Goal: Complete application form: Complete application form

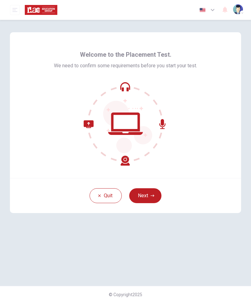
click at [150, 200] on button "Next" at bounding box center [145, 195] width 32 height 15
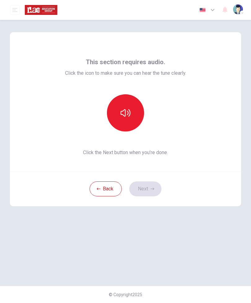
click at [126, 129] on button "button" at bounding box center [125, 112] width 37 height 37
click at [150, 192] on button "Next" at bounding box center [145, 188] width 32 height 15
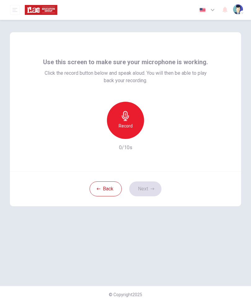
click at [132, 125] on h6 "Record" at bounding box center [126, 125] width 14 height 7
click at [150, 194] on button "Next" at bounding box center [145, 188] width 32 height 15
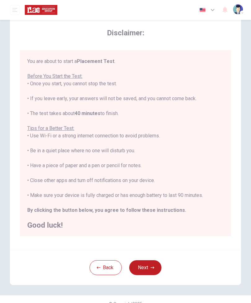
scroll to position [17, 0]
click at [154, 268] on icon "button" at bounding box center [153, 267] width 4 height 4
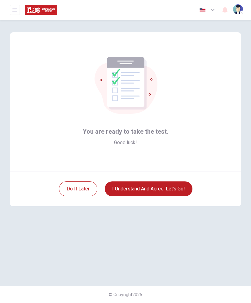
scroll to position [0, 0]
click at [169, 191] on button "I understand and agree. Let’s go!" at bounding box center [149, 188] width 88 height 15
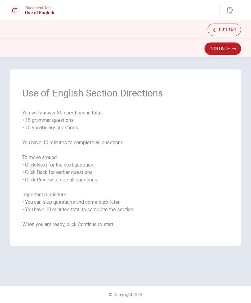
click at [229, 51] on button "Continue" at bounding box center [222, 48] width 37 height 12
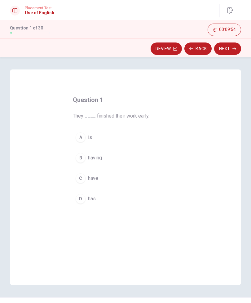
click at [84, 176] on div "C" at bounding box center [81, 178] width 10 height 10
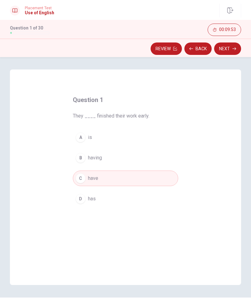
click at [231, 51] on button "Next" at bounding box center [227, 48] width 27 height 12
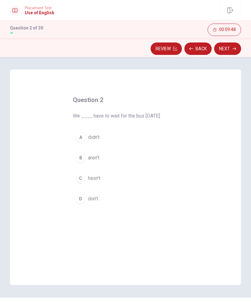
click at [92, 200] on span "don’t" at bounding box center [93, 198] width 10 height 7
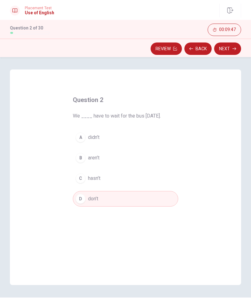
click at [230, 50] on button "Next" at bounding box center [227, 48] width 27 height 12
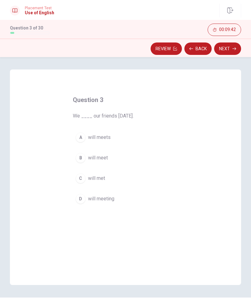
click at [207, 48] on button "Back" at bounding box center [197, 48] width 27 height 12
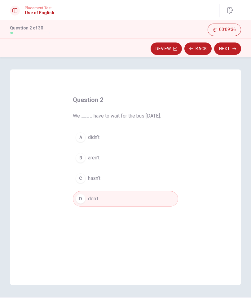
click at [226, 49] on button "Next" at bounding box center [227, 48] width 27 height 12
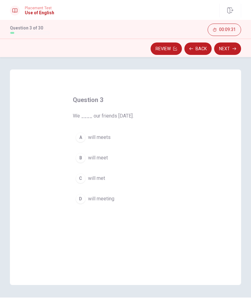
click at [104, 157] on span "will meet" at bounding box center [98, 157] width 20 height 7
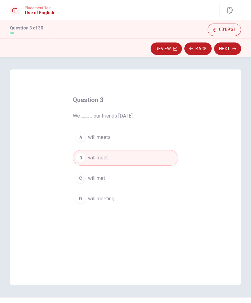
click at [231, 51] on button "Next" at bounding box center [227, 48] width 27 height 12
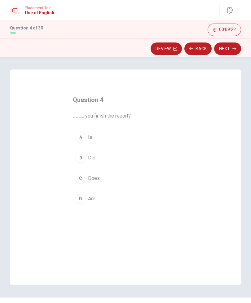
click at [92, 158] on span "Did" at bounding box center [91, 157] width 7 height 7
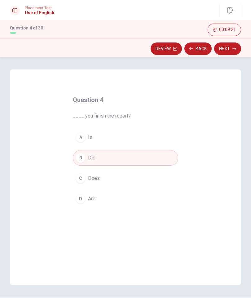
click at [229, 51] on button "Next" at bounding box center [227, 48] width 27 height 12
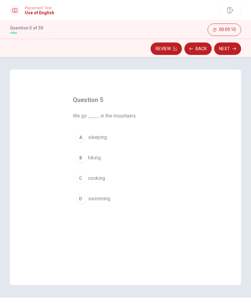
click at [200, 49] on button "Back" at bounding box center [197, 48] width 27 height 12
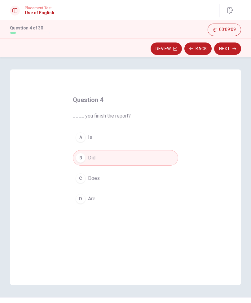
click at [200, 47] on button "Back" at bounding box center [197, 48] width 27 height 12
click at [201, 49] on button "Back" at bounding box center [197, 48] width 27 height 12
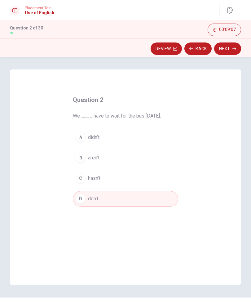
click at [112, 138] on button "A didn’t" at bounding box center [125, 137] width 105 height 15
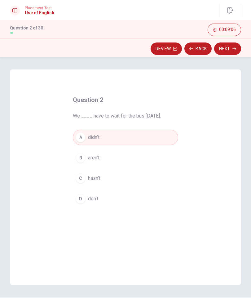
click at [231, 50] on button "Next" at bounding box center [227, 48] width 27 height 12
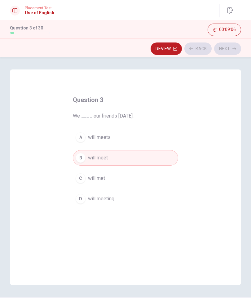
click at [231, 50] on div "Review Back Next" at bounding box center [125, 49] width 231 height 12
click at [233, 50] on icon "button" at bounding box center [234, 49] width 4 height 4
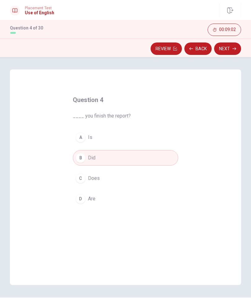
click at [235, 52] on button "Next" at bounding box center [227, 48] width 27 height 12
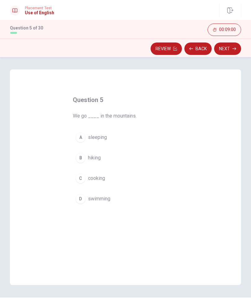
click at [98, 158] on span "hiking" at bounding box center [94, 157] width 13 height 7
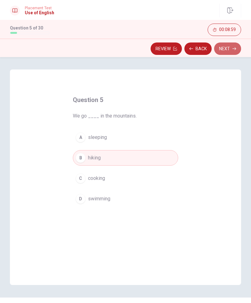
click at [231, 47] on button "Next" at bounding box center [227, 48] width 27 height 12
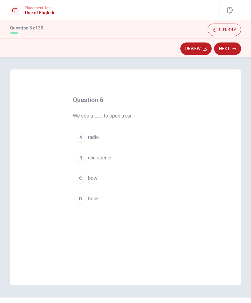
click at [109, 159] on span "can opener" at bounding box center [100, 157] width 24 height 7
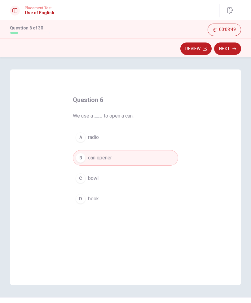
click at [225, 47] on button "Next" at bounding box center [227, 48] width 27 height 12
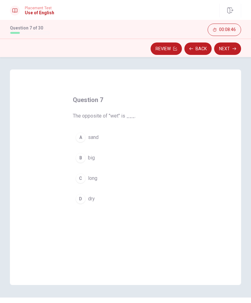
click at [88, 198] on button "D dry" at bounding box center [125, 198] width 105 height 15
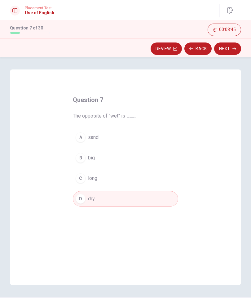
click at [231, 48] on button "Next" at bounding box center [227, 48] width 27 height 12
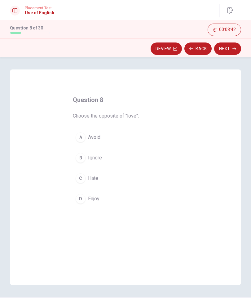
click at [90, 182] on span "Hate" at bounding box center [93, 177] width 10 height 7
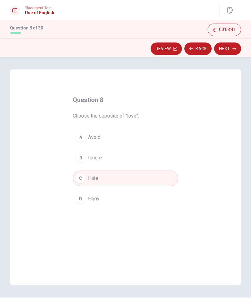
click at [230, 50] on button "Next" at bounding box center [227, 48] width 27 height 12
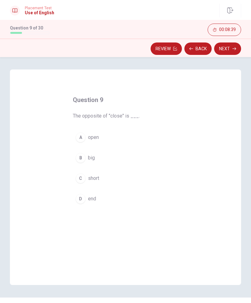
click at [99, 136] on button "A open" at bounding box center [125, 137] width 105 height 15
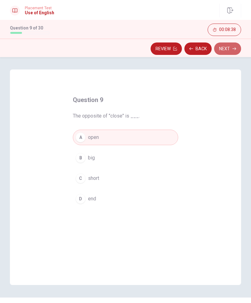
click at [233, 48] on icon "button" at bounding box center [234, 49] width 4 height 4
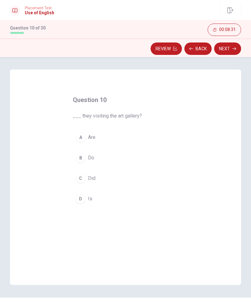
click at [87, 138] on button "A Are" at bounding box center [125, 137] width 105 height 15
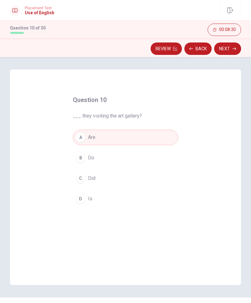
click at [231, 52] on button "Next" at bounding box center [227, 48] width 27 height 12
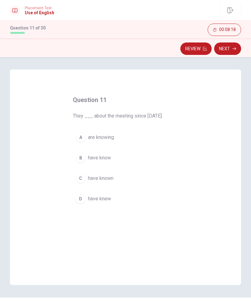
click at [108, 180] on span "have known" at bounding box center [100, 177] width 25 height 7
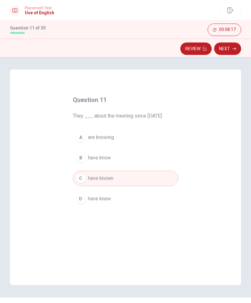
click at [231, 51] on button "Next" at bounding box center [227, 48] width 27 height 12
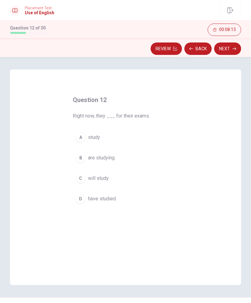
click at [113, 159] on span "are studying" at bounding box center [101, 157] width 27 height 7
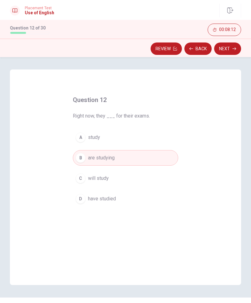
click at [231, 52] on button "Next" at bounding box center [227, 48] width 27 height 12
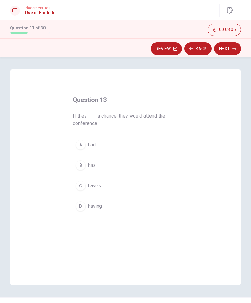
click at [94, 146] on span "had" at bounding box center [92, 144] width 8 height 7
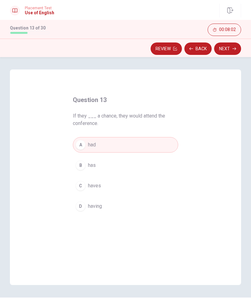
click at [232, 54] on button "Next" at bounding box center [227, 48] width 27 height 12
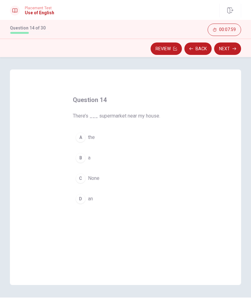
click at [86, 157] on button "B a" at bounding box center [125, 157] width 105 height 15
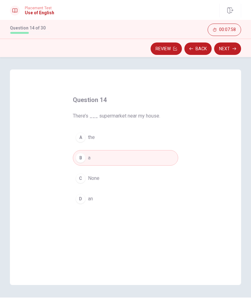
click at [229, 48] on button "Next" at bounding box center [227, 48] width 27 height 12
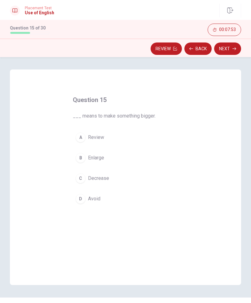
click at [101, 159] on span "Enlarge" at bounding box center [96, 157] width 16 height 7
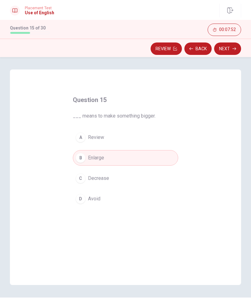
click at [231, 49] on button "Next" at bounding box center [227, 48] width 27 height 12
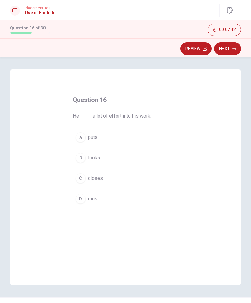
click at [93, 138] on span "puts" at bounding box center [93, 137] width 10 height 7
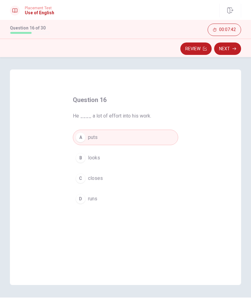
click at [231, 53] on button "Next" at bounding box center [227, 48] width 27 height 12
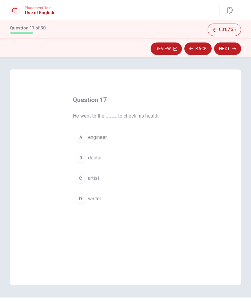
click at [98, 159] on span "doctor" at bounding box center [95, 157] width 14 height 7
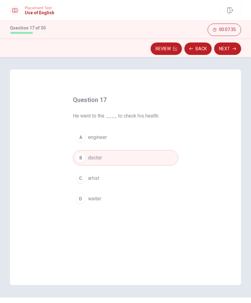
click at [233, 50] on icon "button" at bounding box center [234, 49] width 4 height 4
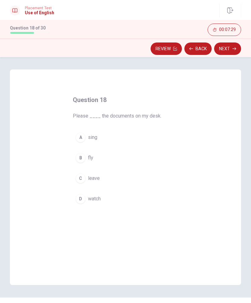
click at [99, 200] on span "watch" at bounding box center [94, 198] width 13 height 7
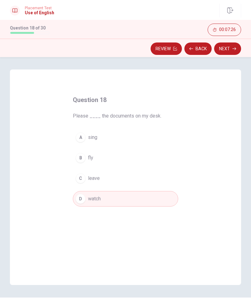
click at [100, 180] on button "C leave" at bounding box center [125, 177] width 105 height 15
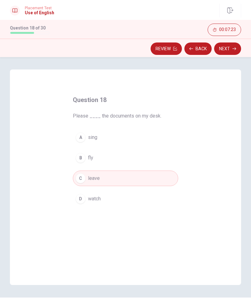
click at [228, 51] on button "Next" at bounding box center [227, 48] width 27 height 12
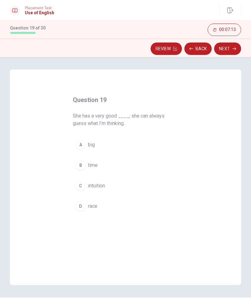
click at [105, 189] on button "C intuition" at bounding box center [125, 185] width 105 height 15
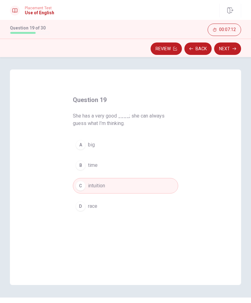
click at [225, 51] on button "Next" at bounding box center [227, 48] width 27 height 12
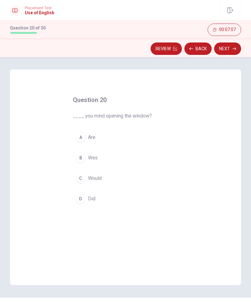
click at [102, 178] on span "Would" at bounding box center [95, 177] width 14 height 7
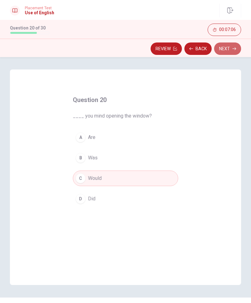
click at [230, 52] on button "Next" at bounding box center [227, 48] width 27 height 12
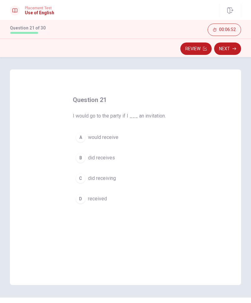
click at [105, 201] on span "received" at bounding box center [97, 198] width 19 height 7
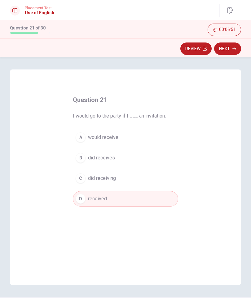
click at [236, 48] on icon "button" at bounding box center [234, 48] width 4 height 3
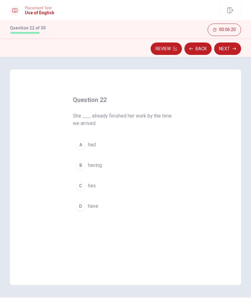
click at [92, 190] on button "C has" at bounding box center [125, 185] width 105 height 15
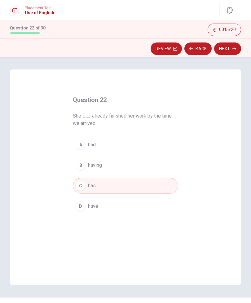
click at [230, 46] on button "Next" at bounding box center [227, 48] width 27 height 12
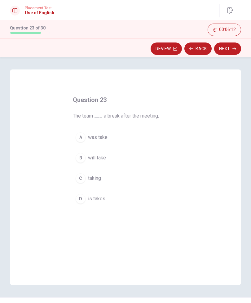
click at [101, 157] on span "will take" at bounding box center [97, 157] width 18 height 7
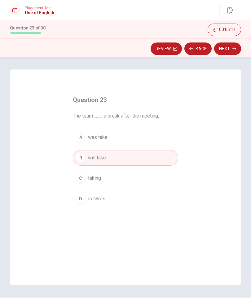
click at [231, 47] on button "Next" at bounding box center [227, 48] width 27 height 12
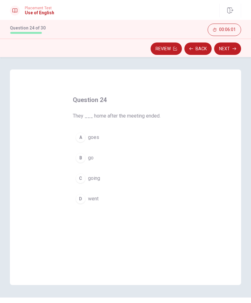
click at [95, 198] on span "went" at bounding box center [93, 198] width 11 height 7
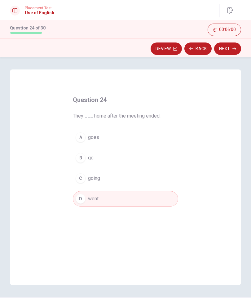
click at [232, 51] on button "Next" at bounding box center [227, 48] width 27 height 12
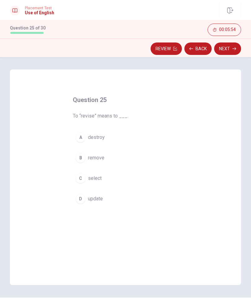
click at [101, 201] on span "update" at bounding box center [95, 198] width 15 height 7
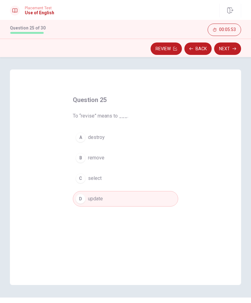
click at [231, 53] on button "Next" at bounding box center [227, 48] width 27 height 12
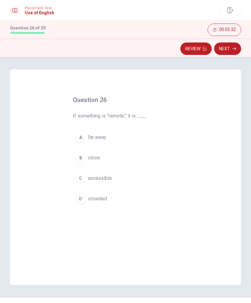
click at [101, 139] on span "far away" at bounding box center [97, 137] width 18 height 7
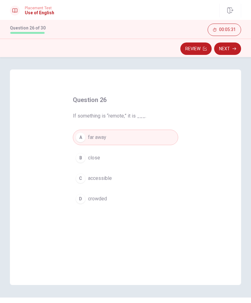
click at [232, 52] on button "Next" at bounding box center [227, 48] width 27 height 12
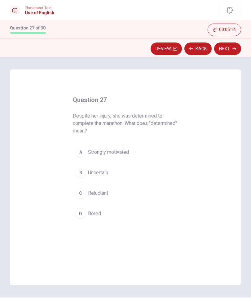
click at [124, 153] on span "Strongly motivated" at bounding box center [108, 151] width 41 height 7
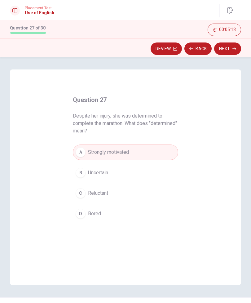
click at [230, 54] on button "Next" at bounding box center [227, 48] width 27 height 12
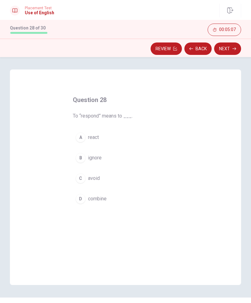
click at [97, 139] on span "react" at bounding box center [93, 137] width 11 height 7
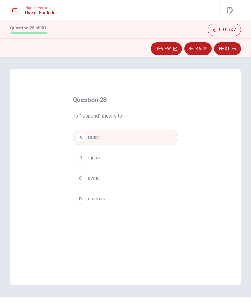
click at [235, 51] on button "Next" at bounding box center [227, 48] width 27 height 12
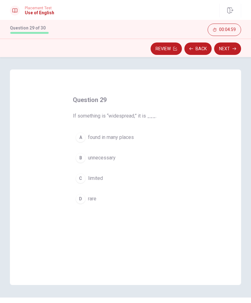
click at [127, 139] on span "found in many places" at bounding box center [111, 137] width 46 height 7
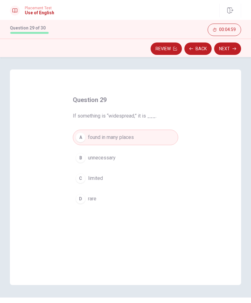
click at [232, 51] on button "Next" at bounding box center [227, 48] width 27 height 12
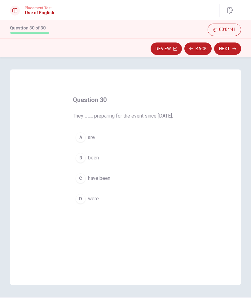
click at [108, 182] on span "have been" at bounding box center [99, 177] width 22 height 7
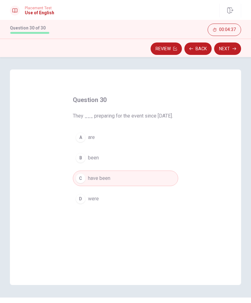
click at [233, 51] on button "Next" at bounding box center [227, 48] width 27 height 12
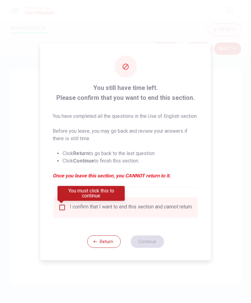
click at [103, 248] on button "Return" at bounding box center [103, 241] width 33 height 12
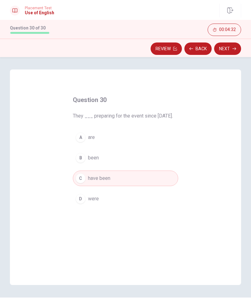
click at [174, 48] on icon "button" at bounding box center [175, 49] width 4 height 4
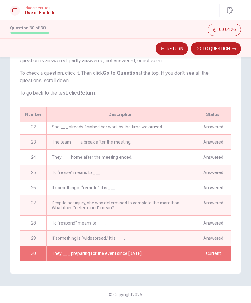
scroll to position [321, 0]
click at [230, 48] on button "GO TO QUESTION" at bounding box center [216, 48] width 51 height 12
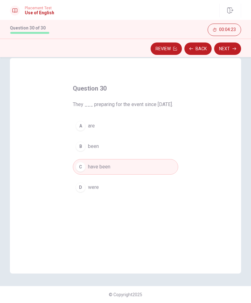
scroll to position [11, 0]
click at [233, 48] on icon "button" at bounding box center [234, 49] width 4 height 4
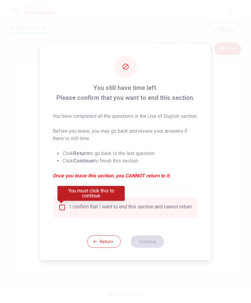
click at [65, 211] on input "You must click this to continue" at bounding box center [62, 207] width 7 height 7
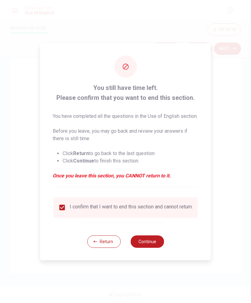
click at [150, 248] on button "Continue" at bounding box center [146, 241] width 33 height 12
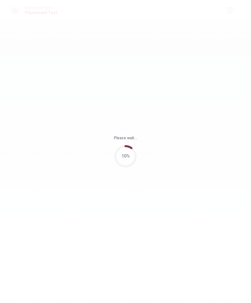
scroll to position [0, 0]
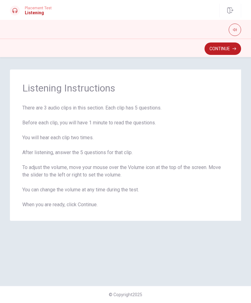
click at [224, 54] on button "Continue" at bounding box center [222, 48] width 37 height 12
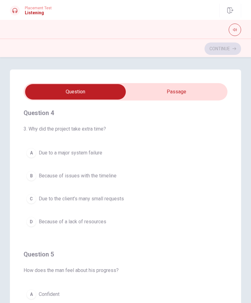
scroll to position [426, 0]
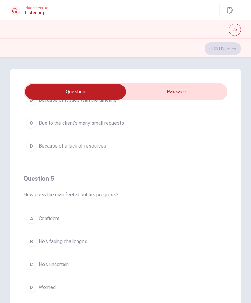
type input "23"
click at [200, 90] on input "checkbox" at bounding box center [76, 91] width 306 height 15
checkbox input "true"
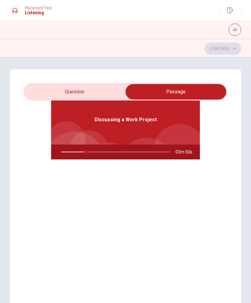
type input "24"
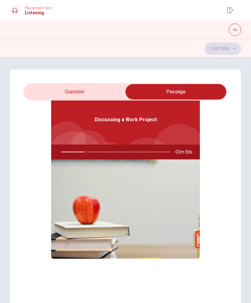
scroll to position [35, 0]
click at [103, 90] on input "checkbox" at bounding box center [176, 91] width 306 height 15
checkbox input "false"
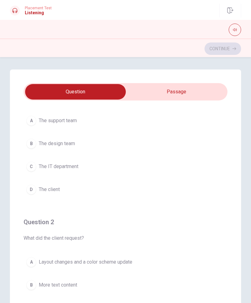
type input "24"
click at [187, 89] on input "checkbox" at bounding box center [76, 91] width 306 height 15
checkbox input "true"
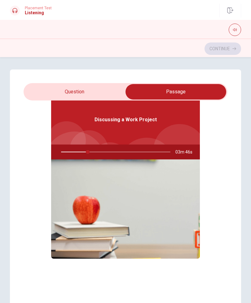
type input "25"
click at [100, 86] on input "checkbox" at bounding box center [176, 91] width 306 height 15
checkbox input "false"
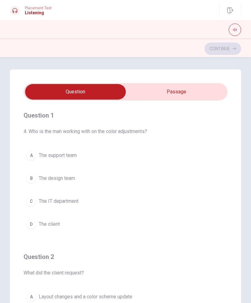
scroll to position [0, 0]
click at [33, 181] on div "B" at bounding box center [31, 178] width 10 height 10
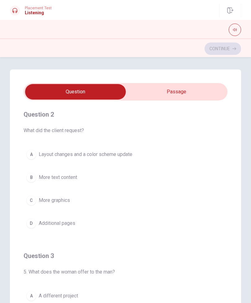
scroll to position [142, 0]
click at [29, 156] on div "A" at bounding box center [31, 155] width 10 height 10
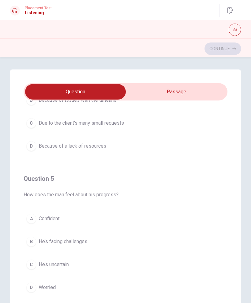
scroll to position [502, 0]
click at [39, 243] on span "He’s facing challenges" at bounding box center [63, 241] width 49 height 7
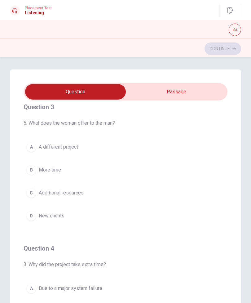
scroll to position [282, 0]
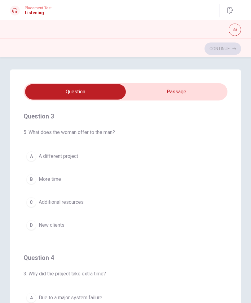
click at [35, 201] on div "C" at bounding box center [31, 202] width 10 height 10
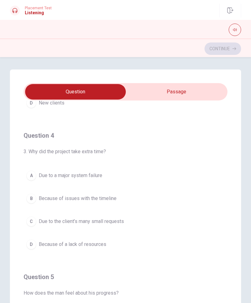
scroll to position [400, 0]
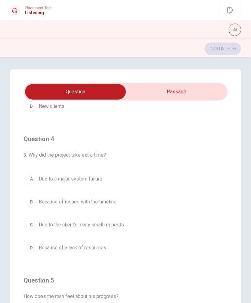
click at [120, 226] on span "Due to the client’s many small requests" at bounding box center [81, 224] width 85 height 7
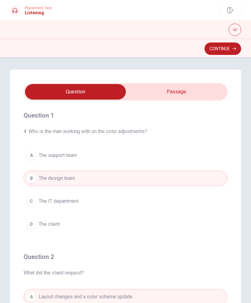
scroll to position [0, 0]
click at [227, 45] on button "Continue" at bounding box center [222, 48] width 37 height 12
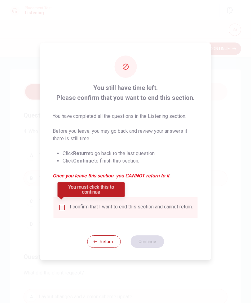
click at [63, 209] on input "You must click this to continue" at bounding box center [62, 207] width 7 height 7
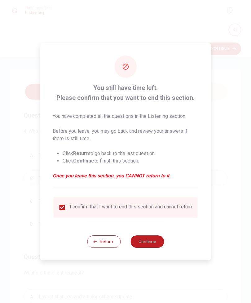
click at [158, 242] on button "Continue" at bounding box center [146, 241] width 33 height 12
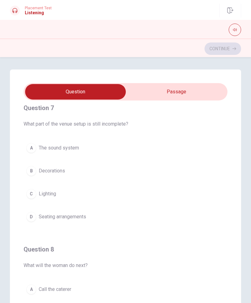
scroll to position [147, 0]
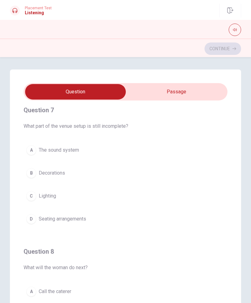
click at [35, 149] on div "A" at bounding box center [31, 150] width 10 height 10
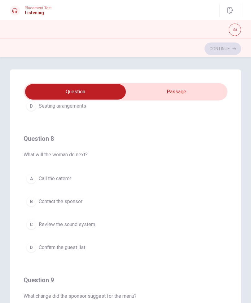
scroll to position [263, 0]
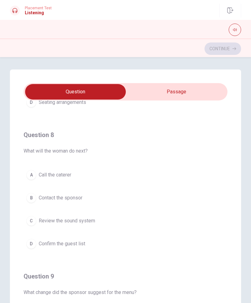
click at [61, 179] on button "A Call the caterer" at bounding box center [126, 174] width 204 height 15
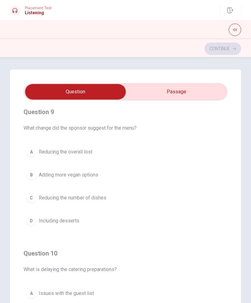
scroll to position [427, 0]
click at [89, 178] on span "Adding more vegan options" at bounding box center [68, 174] width 59 height 7
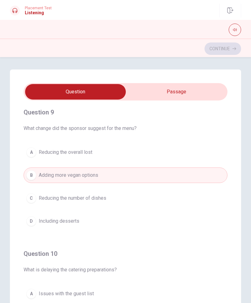
click at [108, 152] on button "A Reducing the overall lost" at bounding box center [126, 151] width 204 height 15
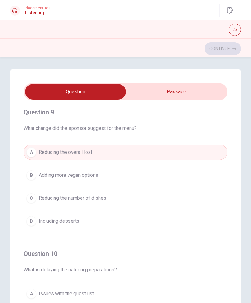
click at [106, 182] on button "B Adding more vegan options" at bounding box center [126, 174] width 204 height 15
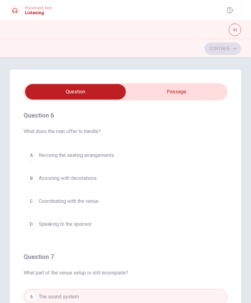
scroll to position [0, 0]
click at [95, 204] on span "Coordinating with the venue" at bounding box center [69, 200] width 60 height 7
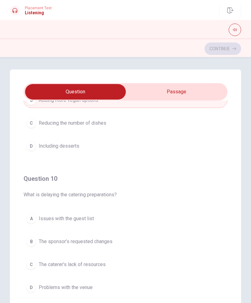
scroll to position [502, 0]
click at [108, 240] on span "The sponsor’s requested changes" at bounding box center [76, 241] width 74 height 7
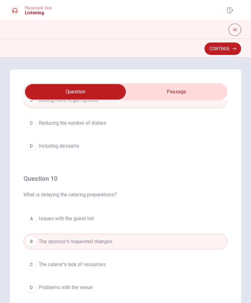
click at [231, 48] on button "Continue" at bounding box center [222, 48] width 37 height 12
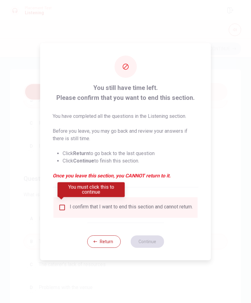
click at [68, 204] on div "I confirm that I want to end this section and cannot return." at bounding box center [126, 207] width 134 height 7
click at [65, 204] on input "You must click this to continue" at bounding box center [62, 207] width 7 height 7
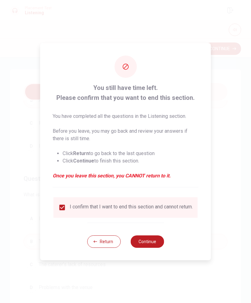
click at [157, 244] on button "Continue" at bounding box center [146, 241] width 33 height 12
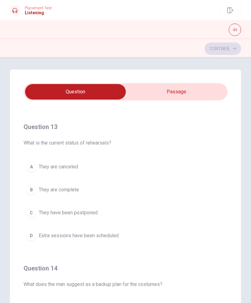
scroll to position [272, 0]
click at [73, 191] on span "They are complete" at bounding box center [59, 188] width 40 height 7
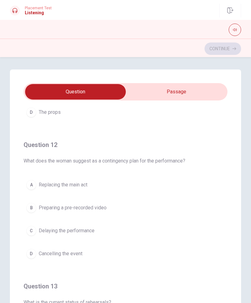
scroll to position [114, 0]
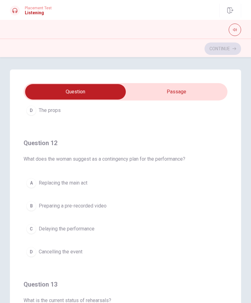
click at [105, 213] on button "B Preparing a pre-recorded video" at bounding box center [126, 205] width 204 height 15
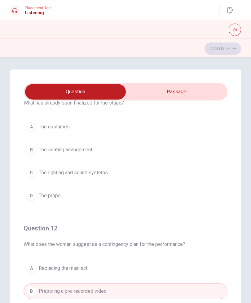
scroll to position [38, 0]
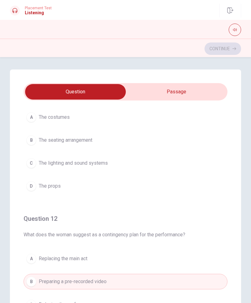
click at [125, 185] on button "D The props" at bounding box center [126, 185] width 204 height 15
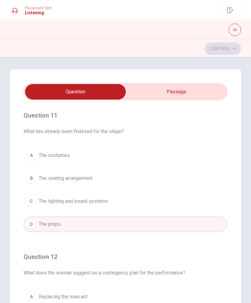
scroll to position [0, 0]
click at [112, 206] on button "C The lighting and sound systems" at bounding box center [126, 200] width 204 height 15
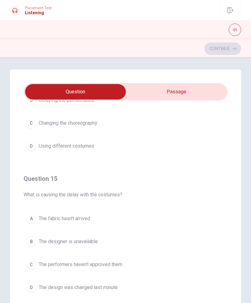
scroll to position [502, 0]
click at [100, 245] on button "B The designer is unavailable" at bounding box center [126, 241] width 204 height 15
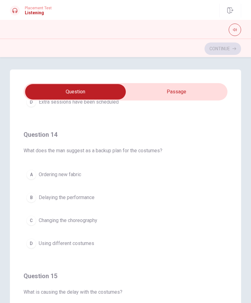
scroll to position [394, 0]
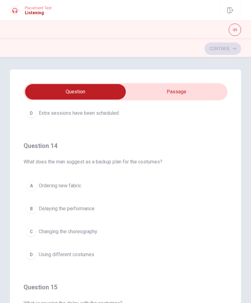
click at [101, 253] on button "D Using different costumes" at bounding box center [126, 254] width 204 height 15
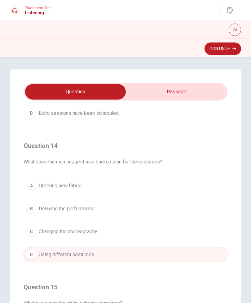
click at [225, 52] on button "Continue" at bounding box center [222, 48] width 37 height 12
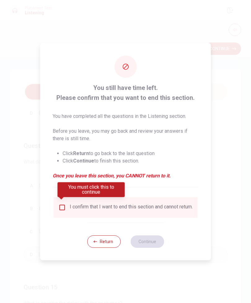
click at [65, 200] on div "You must click this to continue" at bounding box center [91, 191] width 67 height 19
click at [61, 205] on input "You must click this to continue" at bounding box center [62, 207] width 7 height 7
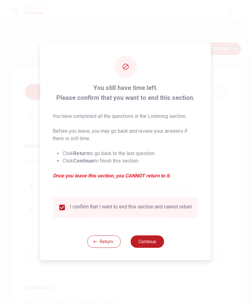
click at [154, 243] on button "Continue" at bounding box center [146, 241] width 33 height 12
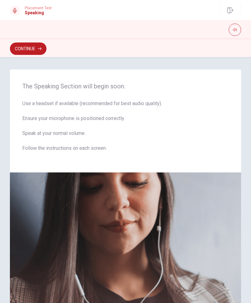
scroll to position [0, 0]
click at [40, 51] on button "Continue" at bounding box center [28, 48] width 37 height 12
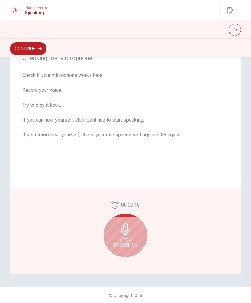
scroll to position [65, 0]
click at [130, 239] on span "Stop Recording" at bounding box center [125, 243] width 23 height 10
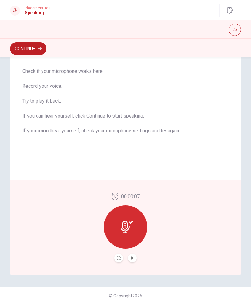
click at [134, 225] on div at bounding box center [125, 226] width 43 height 43
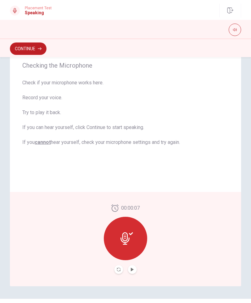
scroll to position [54, 0]
click at [133, 240] on icon at bounding box center [127, 238] width 12 height 12
click at [130, 242] on icon at bounding box center [127, 238] width 12 height 12
click at [134, 270] on button "Play Audio" at bounding box center [132, 269] width 9 height 9
click at [133, 270] on icon "Pause Audio" at bounding box center [132, 269] width 3 height 4
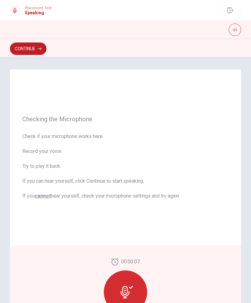
scroll to position [0, 0]
click at [37, 51] on button "Continue" at bounding box center [28, 48] width 37 height 12
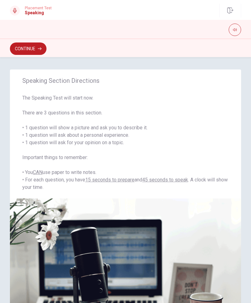
scroll to position [-1, 0]
click at [37, 50] on button "Continue" at bounding box center [28, 48] width 37 height 12
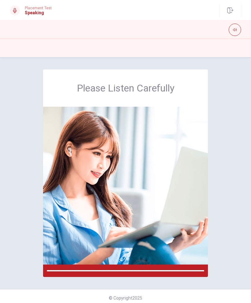
scroll to position [0, 0]
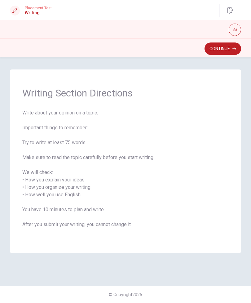
click at [231, 52] on button "Continue" at bounding box center [222, 48] width 37 height 12
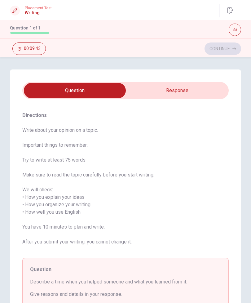
click at [194, 94] on input "checkbox" at bounding box center [75, 90] width 310 height 15
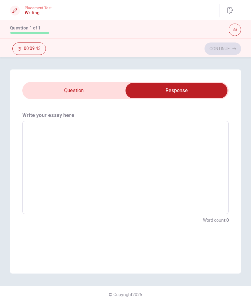
click at [205, 150] on textarea at bounding box center [126, 167] width 198 height 83
click at [103, 88] on input "checkbox" at bounding box center [177, 90] width 310 height 15
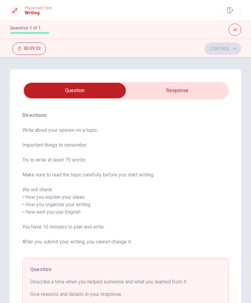
click at [196, 92] on input "checkbox" at bounding box center [75, 90] width 310 height 15
checkbox input "true"
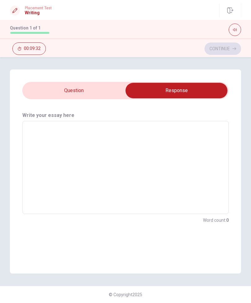
click at [185, 181] on textarea at bounding box center [126, 167] width 198 height 83
type textarea "I"
type textarea "x"
type textarea "I"
type textarea "x"
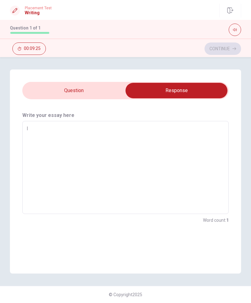
type textarea "I"
type textarea "x"
type textarea "I'"
type textarea "x"
type textarea "I'm"
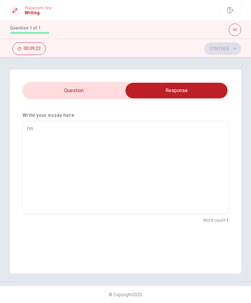
type textarea "x"
type textarea "I'm"
type textarea "x"
type textarea "I'm a"
type textarea "x"
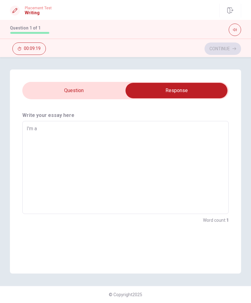
type textarea "I'm an"
type textarea "x"
type textarea "I'm an"
type textarea "x"
type textarea "I'm an e"
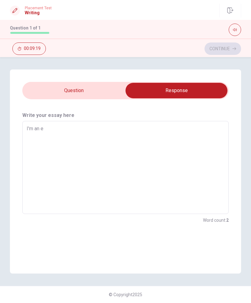
type textarea "x"
type textarea "I'm an el"
type textarea "x"
type textarea "I'm an ele"
type textarea "x"
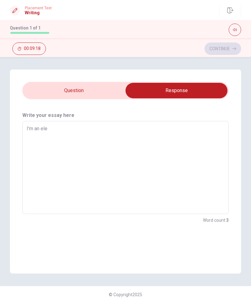
type textarea "I'm an elem"
type textarea "x"
type textarea "I'm an elemn"
type textarea "x"
type textarea "I'm an elem"
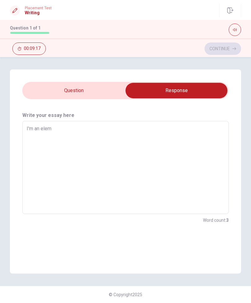
type textarea "x"
type textarea "I'm an eleme"
type textarea "x"
type textarea "I'm an elemen"
type textarea "x"
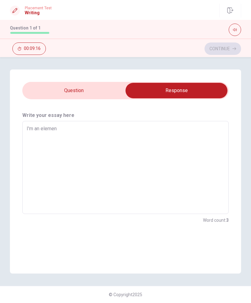
type textarea "I'm an element"
type textarea "x"
type textarea "I'm an elementa"
type textarea "x"
type textarea "I'm an elementar"
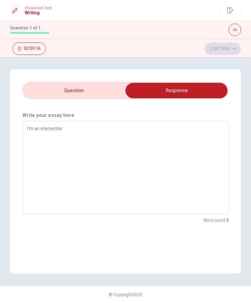
type textarea "x"
type textarea "I'm an elementary"
type textarea "x"
type textarea "I'm an elementary"
type textarea "x"
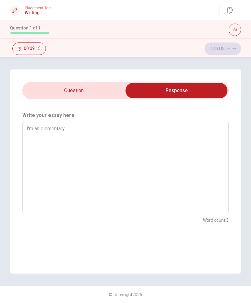
type textarea "I'm an elementary s"
type textarea "x"
type textarea "I'm an elementary sc"
type textarea "x"
type textarea "I'm an elementary sch"
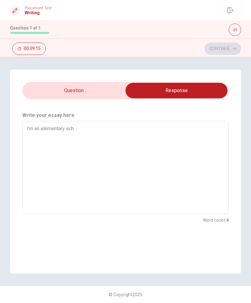
type textarea "x"
type textarea "I'm an elementary scho"
type textarea "x"
type textarea "I'm an elementary schoo"
type textarea "x"
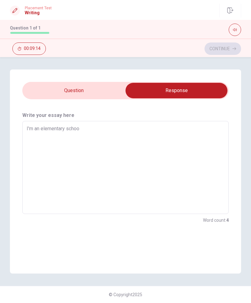
type textarea "I'm an elementary school"
type textarea "x"
type textarea "I'm an elementary school"
type textarea "x"
type textarea "I'm an elementary school t"
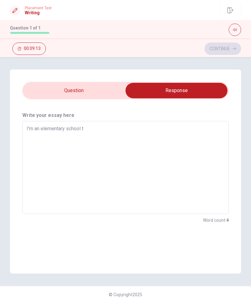
type textarea "x"
type textarea "I'm an elementary school te"
type textarea "x"
type textarea "I'm an elementary school tea"
type textarea "x"
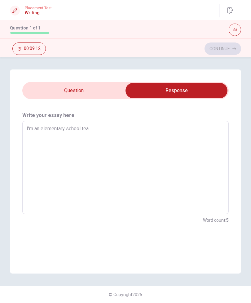
type textarea "I'm an elementary school teac"
type textarea "x"
type textarea "I'm an elementary school teach"
type textarea "x"
type textarea "I'm an elementary school teache"
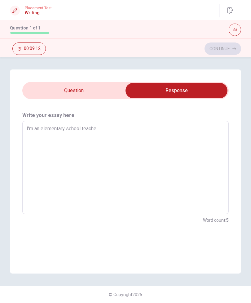
type textarea "x"
type textarea "I'm an elementary school teacher"
type textarea "x"
type textarea "I'm an elementary school teacher"
type textarea "x"
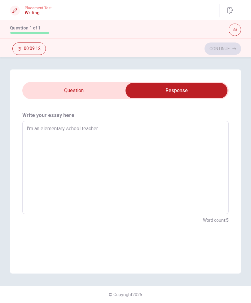
type textarea "I'm an elementary school teacher o"
type textarea "x"
type textarea "I'm an elementary school teacher"
type textarea "x"
type textarea "I'm an elementary school teacher i"
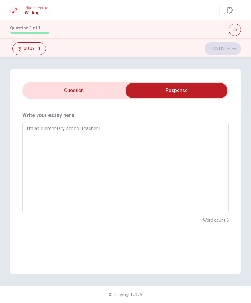
type textarea "x"
type textarea "I'm an elementary school teacher i"
type textarea "x"
type textarea "I'm an elementary school teacher i"
type textarea "x"
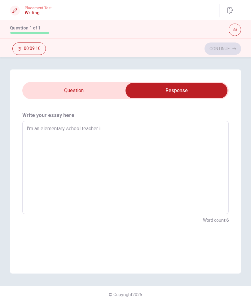
type textarea "I'm an elementary school teacher in"
type textarea "x"
type textarea "I'm an elementary school teacher in"
type textarea "x"
type textarea "I'm an elementary school teacher in [GEOGRAPHIC_DATA]"
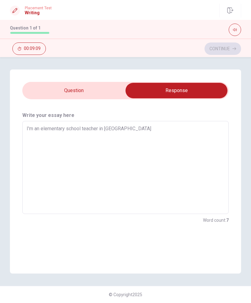
type textarea "x"
type textarea "I'm an elementary school teacher in [GEOGRAPHIC_DATA]"
type textarea "x"
type textarea "I'm an elementary school teacher in [GEOGRAPHIC_DATA]"
type textarea "x"
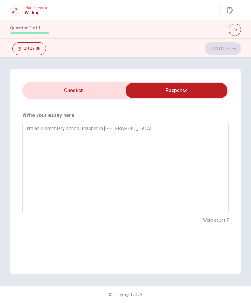
type textarea "I'm an elementary school teacher in [GEOGRAPHIC_DATA]"
type textarea "x"
type textarea "I'm an elementary school teacher in [GEOGRAPHIC_DATA]"
type textarea "x"
type textarea "I'm an elementary school teacher in [GEOGRAPHIC_DATA]."
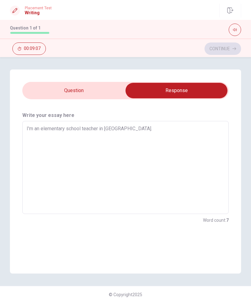
type textarea "x"
type textarea "I'm an elementary school teacher in [GEOGRAPHIC_DATA]."
type textarea "x"
type textarea "I'm an elementary school teacher in [GEOGRAPHIC_DATA]. S"
type textarea "x"
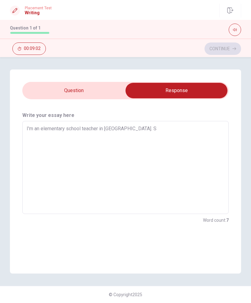
type textarea "I'm an elementary school teacher in [GEOGRAPHIC_DATA]. So"
type textarea "x"
type textarea "I'm an elementary school teacher in [GEOGRAPHIC_DATA]. So"
type textarea "x"
type textarea "I'm an elementary school teacher in [GEOGRAPHIC_DATA]. So I"
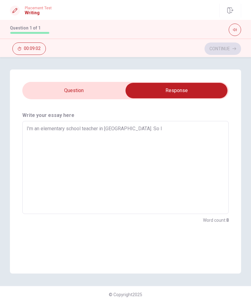
type textarea "x"
type textarea "I'm an elementary school teacher in [GEOGRAPHIC_DATA]. So I"
type textarea "x"
type textarea "I'm an elementary school teacher in [GEOGRAPHIC_DATA]. So I n"
type textarea "x"
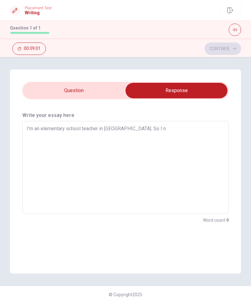
type textarea "I'm an elementary school teacher in [GEOGRAPHIC_DATA]. So I ne"
type textarea "x"
type textarea "I'm an elementary school teacher in [GEOGRAPHIC_DATA]. So I nee"
type textarea "x"
type textarea "I'm an elementary school teacher in [GEOGRAPHIC_DATA]. So I need"
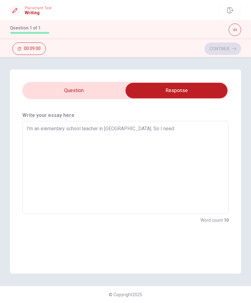
type textarea "x"
type textarea "I'm an elementary school teacher in [GEOGRAPHIC_DATA]. So I need"
type textarea "x"
type textarea "I'm an elementary school teacher in [GEOGRAPHIC_DATA]. So I need t"
type textarea "x"
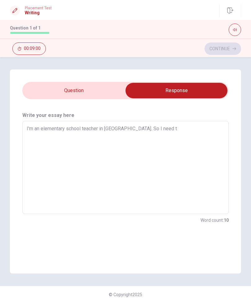
type textarea "I'm an elementary school teacher in [GEOGRAPHIC_DATA]. So I need to"
type textarea "x"
type textarea "I'm an elementary school teacher in [GEOGRAPHIC_DATA]. So I need to"
type textarea "x"
type textarea "I'm an elementary school teacher in [GEOGRAPHIC_DATA]. So I need to h"
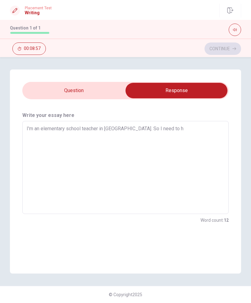
type textarea "x"
type textarea "I'm an elementary school teacher in [GEOGRAPHIC_DATA]. So I need to he"
type textarea "x"
type textarea "I'm an elementary school teacher in [GEOGRAPHIC_DATA]. So I need to hel"
type textarea "x"
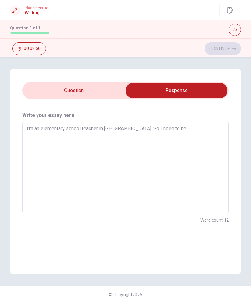
type textarea "I'm an elementary school teacher in [GEOGRAPHIC_DATA]. So I need to help"
type textarea "x"
type textarea "I'm an elementary school teacher in [GEOGRAPHIC_DATA]. So I need to help"
type textarea "x"
type textarea "I'm an elementary school teacher in [GEOGRAPHIC_DATA]. So I need to help m"
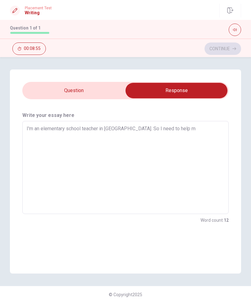
type textarea "x"
type textarea "I'm an elementary school teacher in [GEOGRAPHIC_DATA]. So I need to help my"
type textarea "x"
type textarea "I'm an elementary school teacher in [GEOGRAPHIC_DATA]. So I need to help my"
type textarea "x"
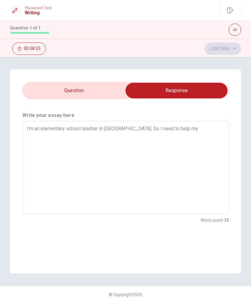
type textarea "I'm an elementary school teacher in [GEOGRAPHIC_DATA]. So I need to help my s"
type textarea "x"
type textarea "I'm an elementary school teacher in [GEOGRAPHIC_DATA]. So I need to help my st"
type textarea "x"
type textarea "I'm an elementary school teacher in [GEOGRAPHIC_DATA]. So I need to help my stu"
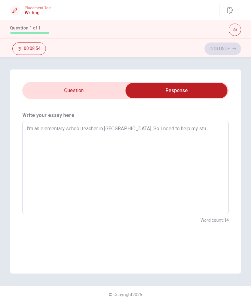
type textarea "x"
type textarea "I'm an elementary school teacher in [GEOGRAPHIC_DATA]. So I need to help my stud"
type textarea "x"
type textarea "I'm an elementary school teacher in [GEOGRAPHIC_DATA]. So I need to help my stu…"
type textarea "x"
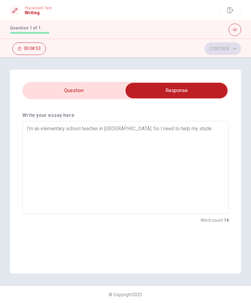
type textarea "I'm an elementary school teacher in [GEOGRAPHIC_DATA]. So I need to help my stu…"
type textarea "x"
type textarea "I'm an elementary school teacher in [GEOGRAPHIC_DATA]. So I need to help my stu…"
type textarea "x"
type textarea "I'm an elementary school teacher in [GEOGRAPHIC_DATA]. So I need to help my stu…"
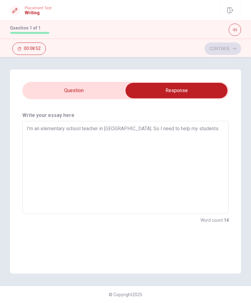
type textarea "x"
type textarea "I'm an elementary school teacher in [GEOGRAPHIC_DATA]. So I need to help my stu…"
type textarea "x"
type textarea "I'm an elementary school teacher in [GEOGRAPHIC_DATA]. So I need to help my stu…"
type textarea "x"
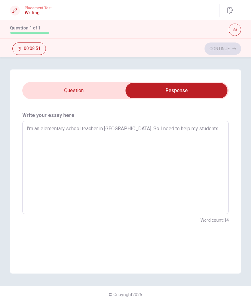
type textarea "I'm an elementary school teacher in [GEOGRAPHIC_DATA]. So I need to help my stu…"
type textarea "x"
type textarea "I'm an elementary school teacher in [GEOGRAPHIC_DATA]. So I need to help my stu…"
type textarea "x"
type textarea "I'm an elementary school teacher in [GEOGRAPHIC_DATA]. So I need to help my stu…"
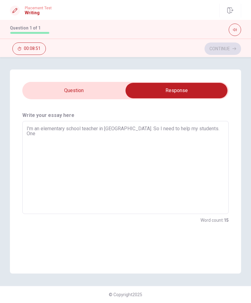
type textarea "x"
type textarea "I'm an elementary school teacher in [GEOGRAPHIC_DATA]. So I need to help my stu…"
type textarea "x"
type textarea "I'm an elementary school teacher in [GEOGRAPHIC_DATA]. So I need to help my stu…"
type textarea "x"
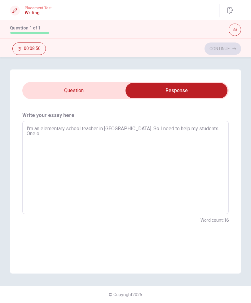
type textarea "I'm an elementary school teacher in [GEOGRAPHIC_DATA]. So I need to help my stu…"
type textarea "x"
type textarea "I'm an elementary school teacher in [GEOGRAPHIC_DATA]. So I need to help my stu…"
type textarea "x"
type textarea "I'm an elementary school teacher in [GEOGRAPHIC_DATA]. So I need to help my stu…"
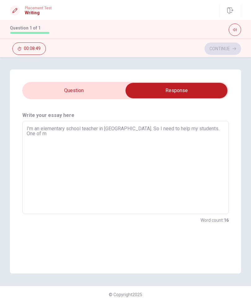
type textarea "x"
type textarea "I'm an elementary school teacher in [GEOGRAPHIC_DATA]. So I need to help my stu…"
type textarea "x"
type textarea "I'm an elementary school teacher in [GEOGRAPHIC_DATA]. So I need to help my stu…"
type textarea "x"
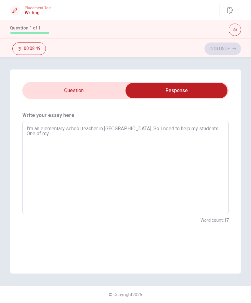
type textarea "I'm an elementary school teacher in [GEOGRAPHIC_DATA]. So I need to help my stu…"
type textarea "x"
type textarea "I'm an elementary school teacher in [GEOGRAPHIC_DATA]. So I need to help my stu…"
type textarea "x"
type textarea "I'm an elementary school teacher in [GEOGRAPHIC_DATA]. So I need to help my stu…"
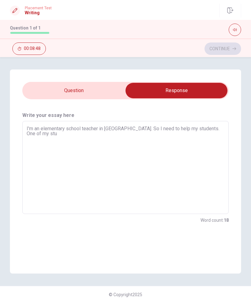
type textarea "x"
type textarea "I'm an elementary school teacher in [GEOGRAPHIC_DATA]. So I need to help my stu…"
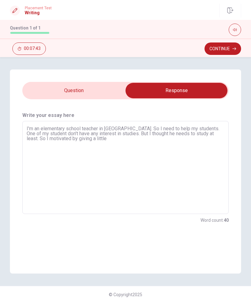
click at [49, 143] on textarea "I'm an elementary school teacher in [GEOGRAPHIC_DATA]. So I need to help my stu…" at bounding box center [126, 167] width 198 height 83
click at [49, 136] on textarea "I'm an elementary school teacher in [GEOGRAPHIC_DATA]. So I need to help my stu…" at bounding box center [126, 167] width 198 height 83
click at [107, 139] on textarea "I'm an elementary school teacher in [GEOGRAPHIC_DATA]. So I need to help my stu…" at bounding box center [126, 167] width 198 height 83
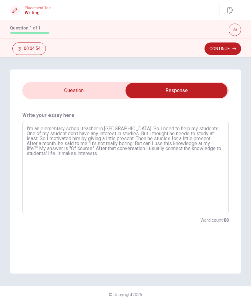
click at [79, 155] on textarea "I'm an elementary school teacher in [GEOGRAPHIC_DATA]. So I need to help my stu…" at bounding box center [126, 167] width 198 height 83
click at [126, 150] on textarea "I'm an elementary school teacher in [GEOGRAPHIC_DATA]. So I need to help my stu…" at bounding box center [126, 167] width 198 height 83
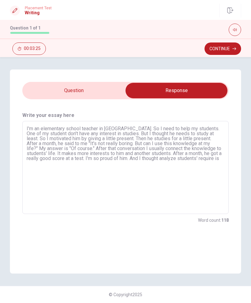
click at [185, 160] on textarea "I'm an elementary school teacher in [GEOGRAPHIC_DATA]. So I need to help my stu…" at bounding box center [126, 167] width 198 height 83
click at [55, 167] on textarea "I'm an elementary school teacher in [GEOGRAPHIC_DATA]. So I need to help my stu…" at bounding box center [126, 167] width 198 height 83
click at [65, 162] on textarea "I'm an elementary school teacher in [GEOGRAPHIC_DATA]. So I need to help my stu…" at bounding box center [126, 167] width 198 height 83
click at [70, 164] on textarea "I'm an elementary school teacher in [GEOGRAPHIC_DATA]. So I need to help my stu…" at bounding box center [126, 167] width 198 height 83
click at [104, 163] on textarea "I'm an elementary school teacher in [GEOGRAPHIC_DATA]. So I need to help my stu…" at bounding box center [126, 167] width 198 height 83
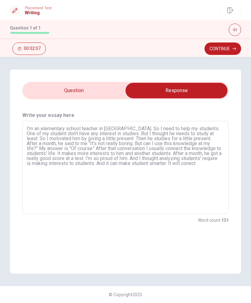
click at [187, 161] on textarea "I'm an elementary school teacher in [GEOGRAPHIC_DATA]. So I need to help my stu…" at bounding box center [126, 167] width 198 height 83
click at [214, 164] on textarea "I'm an elementary school teacher in [GEOGRAPHIC_DATA]. So I need to help my stu…" at bounding box center [126, 167] width 198 height 83
click at [171, 172] on textarea "I'm an elementary school teacher in [GEOGRAPHIC_DATA]. So I need to help my stu…" at bounding box center [126, 167] width 198 height 83
